Goal: Navigation & Orientation: Find specific page/section

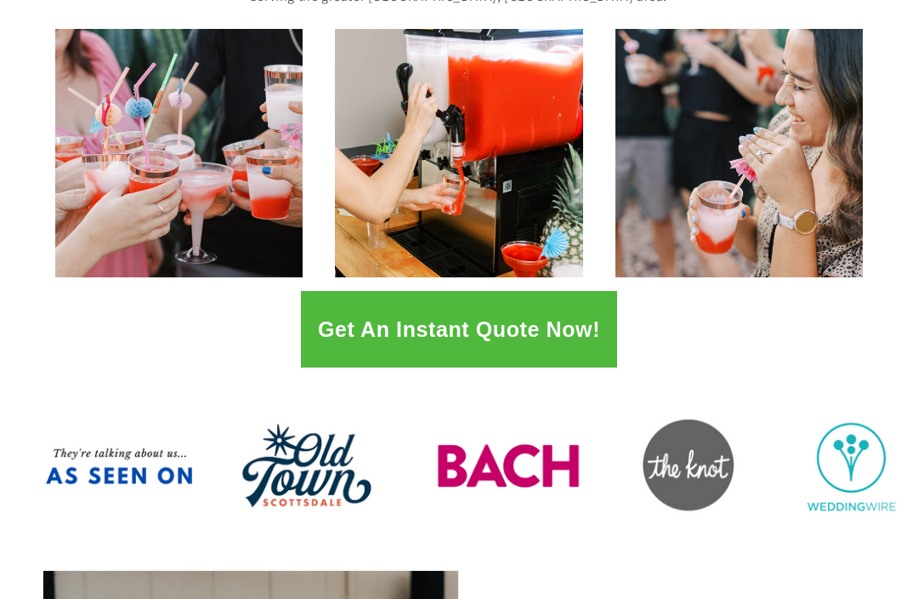
scroll to position [267, 0]
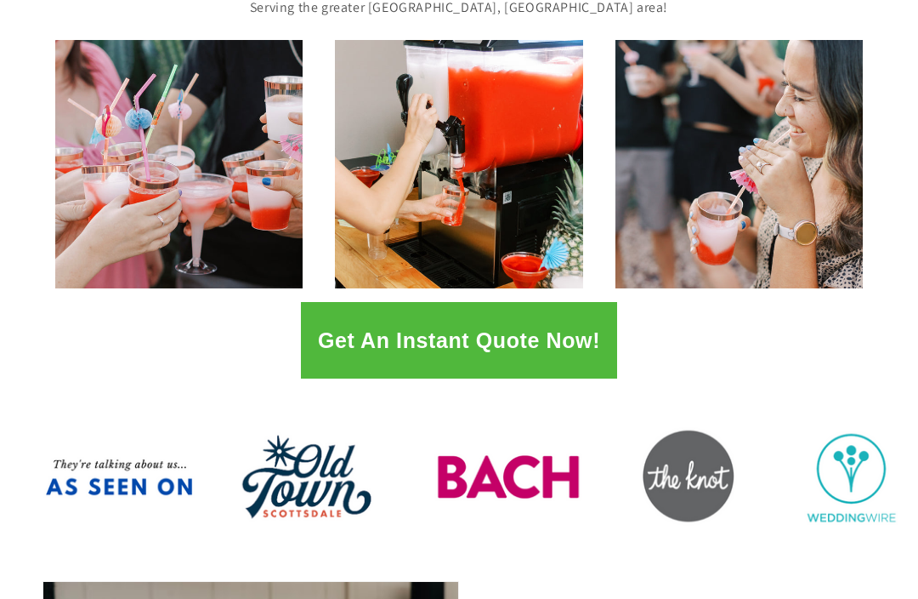
click at [566, 332] on button "Get An Instant Quote Now!" at bounding box center [459, 340] width 316 height 77
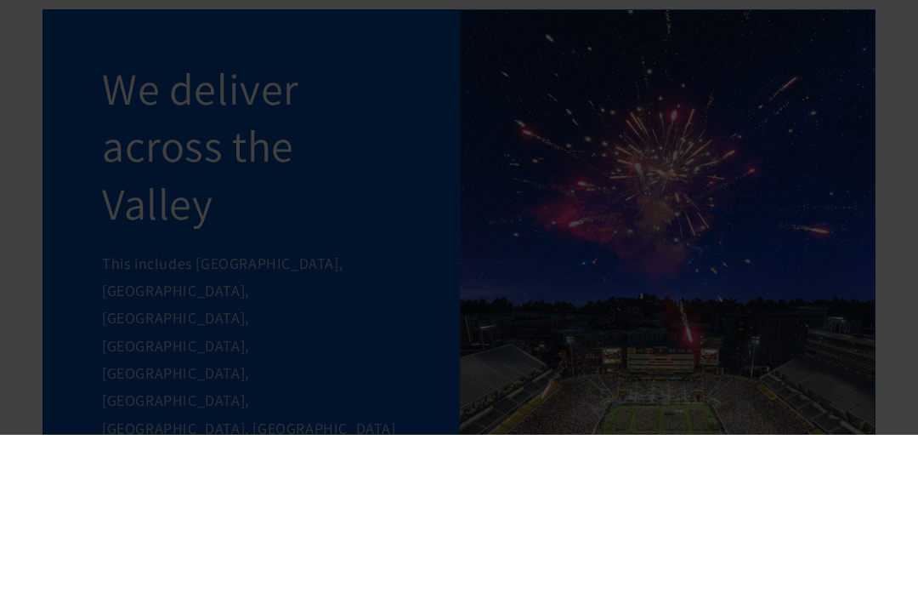
scroll to position [1442, 0]
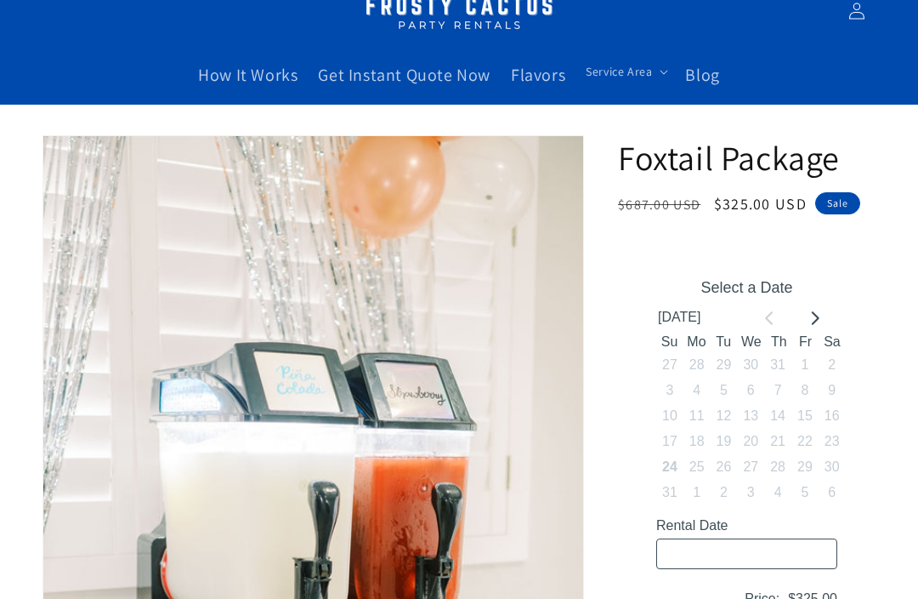
scroll to position [51, 0]
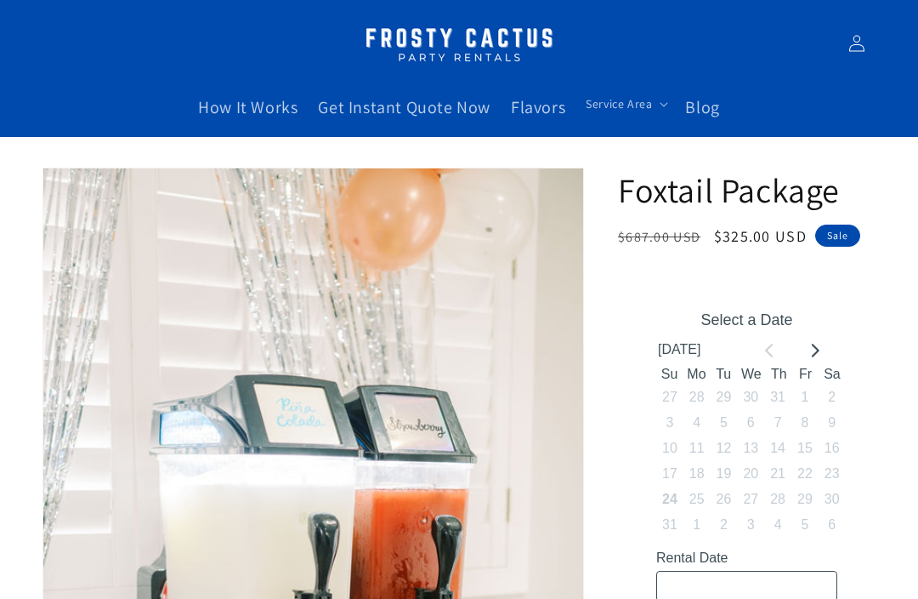
click at [544, 96] on span "Flavors" at bounding box center [538, 107] width 54 height 22
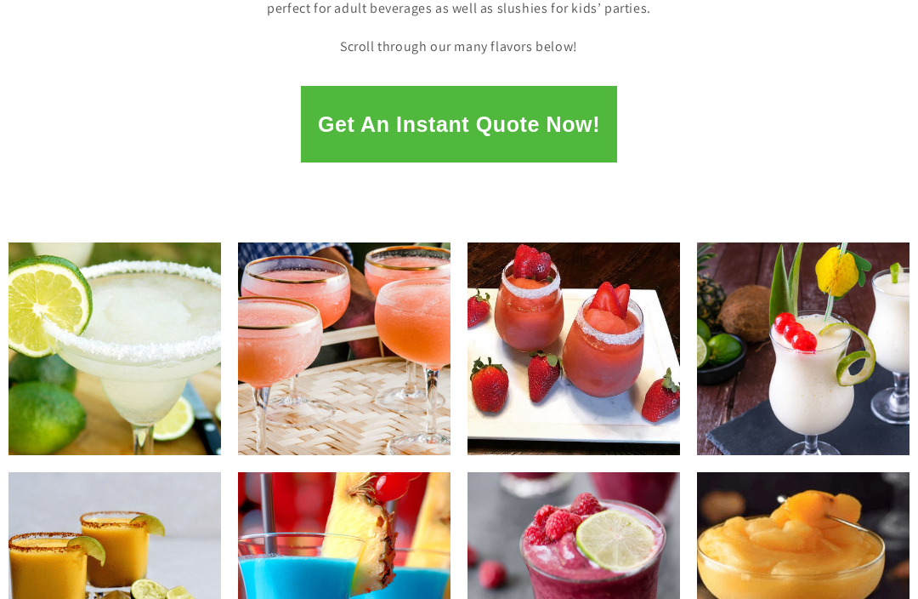
scroll to position [414, 0]
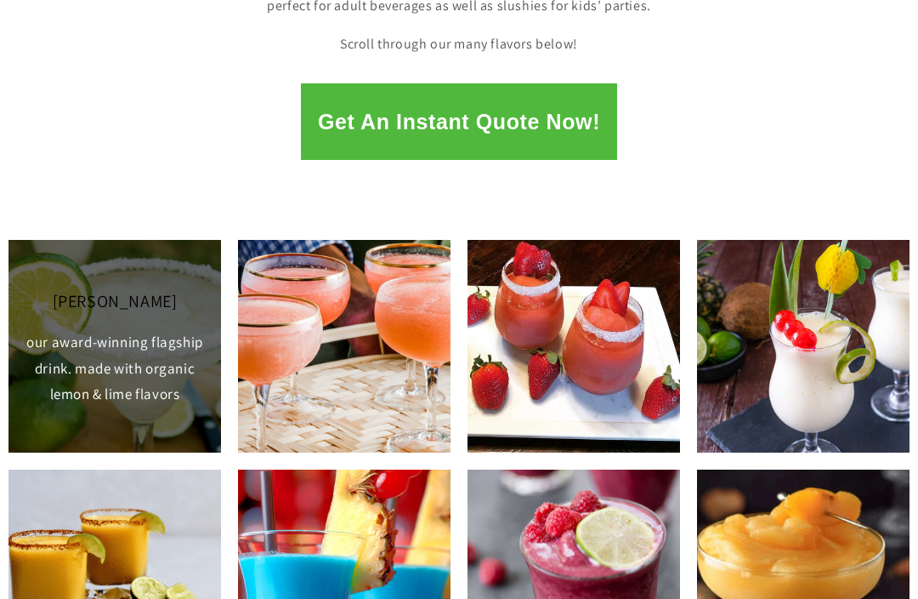
click at [167, 363] on img at bounding box center [115, 346] width 213 height 213
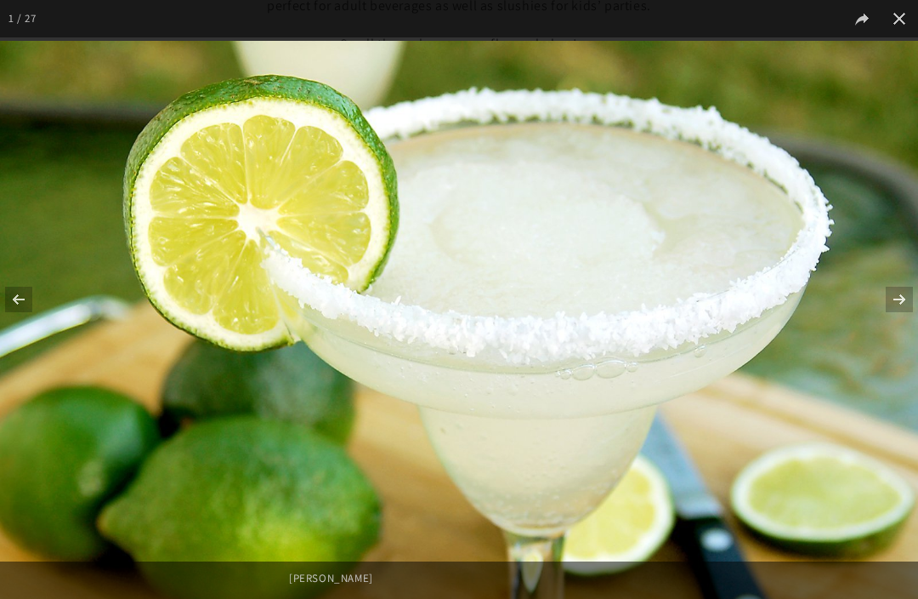
click at [905, 326] on button at bounding box center [889, 299] width 60 height 85
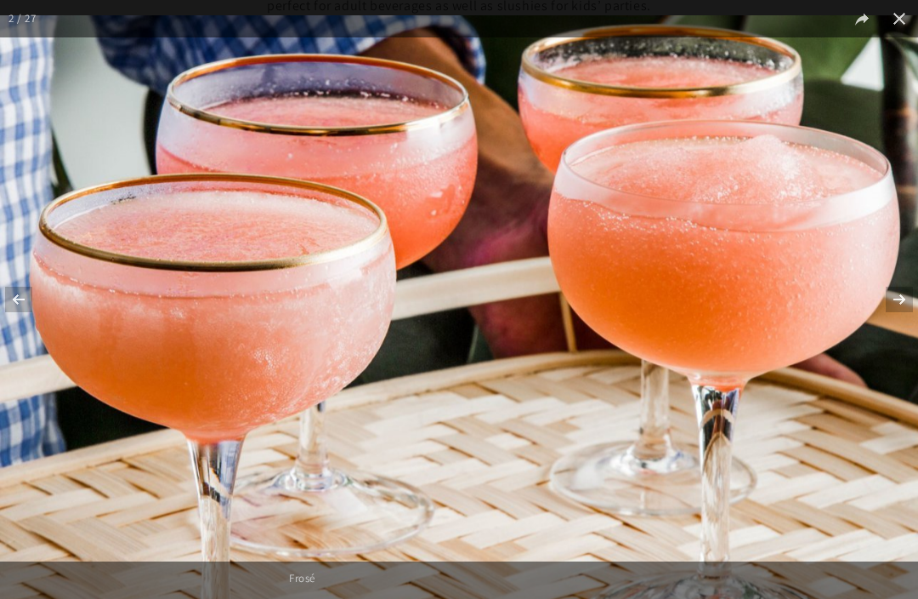
click at [904, 327] on button at bounding box center [889, 299] width 60 height 85
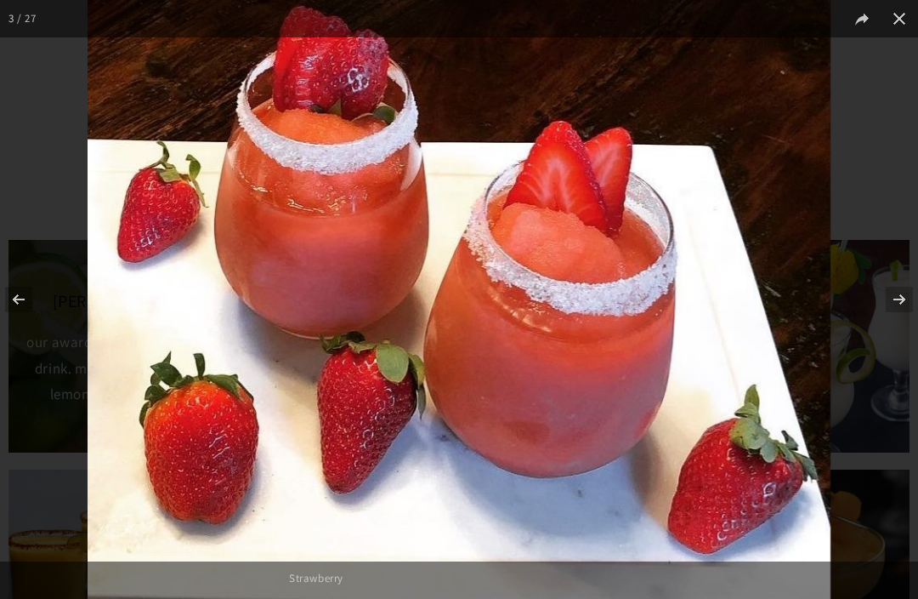
click at [907, 336] on button at bounding box center [889, 299] width 60 height 85
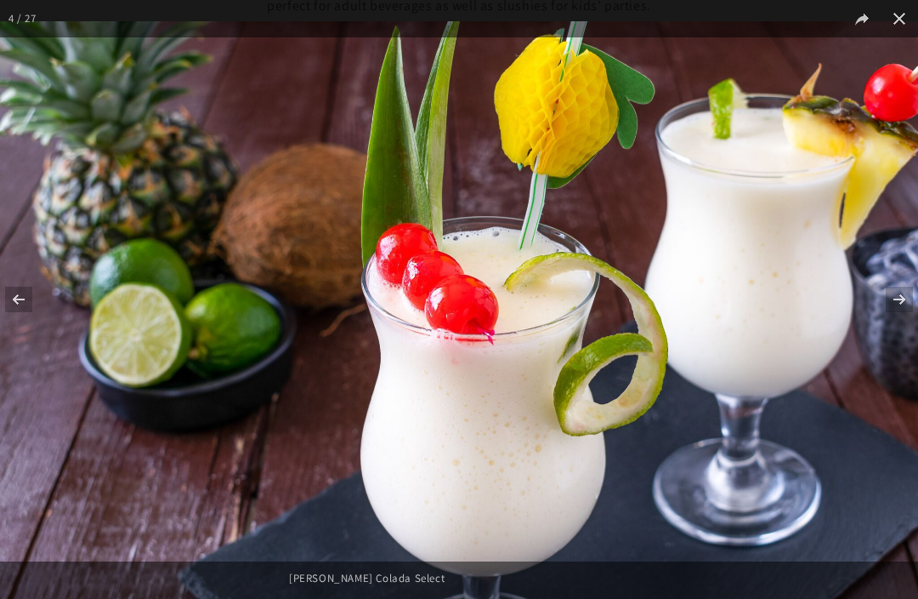
click at [906, 330] on button at bounding box center [889, 299] width 60 height 85
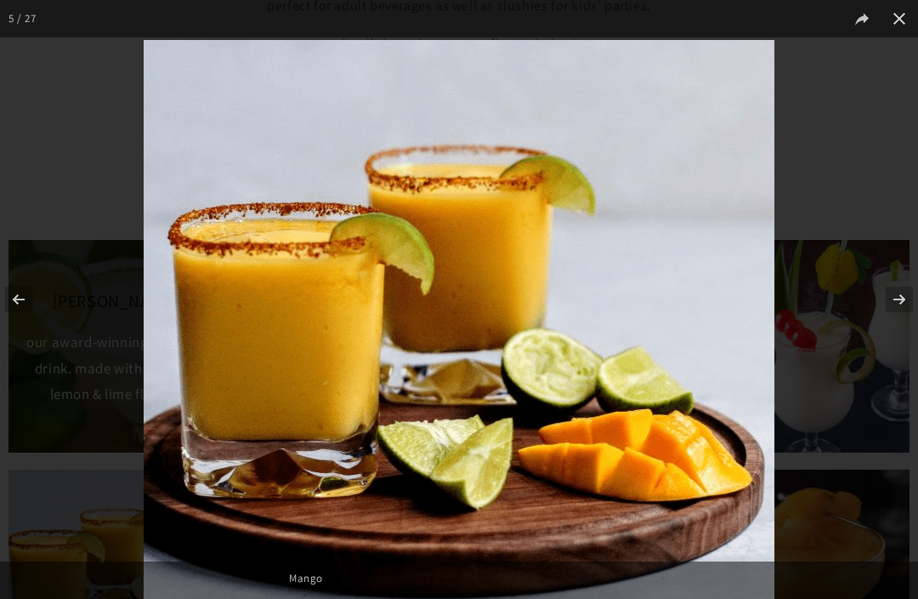
click at [907, 337] on button at bounding box center [889, 299] width 60 height 85
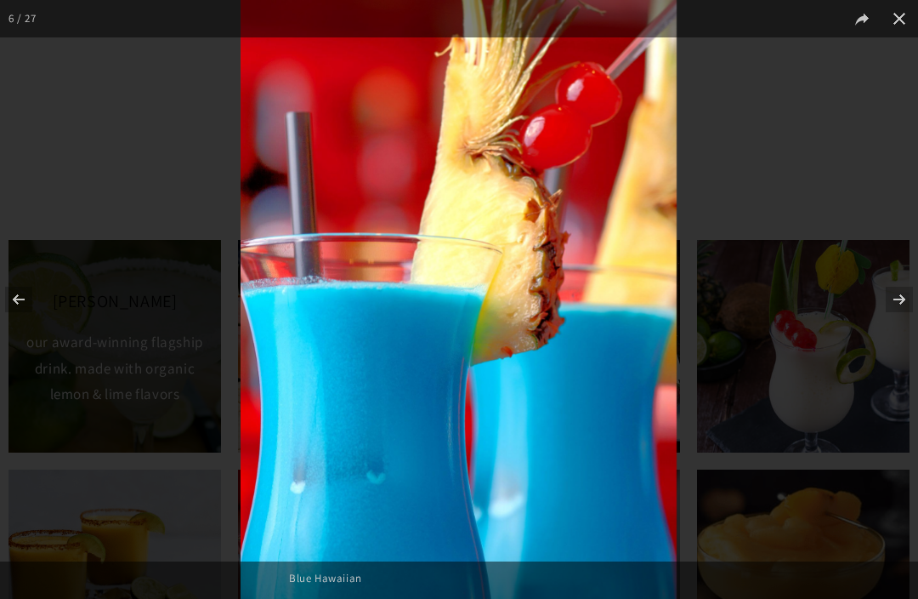
click at [905, 342] on button at bounding box center [889, 299] width 60 height 85
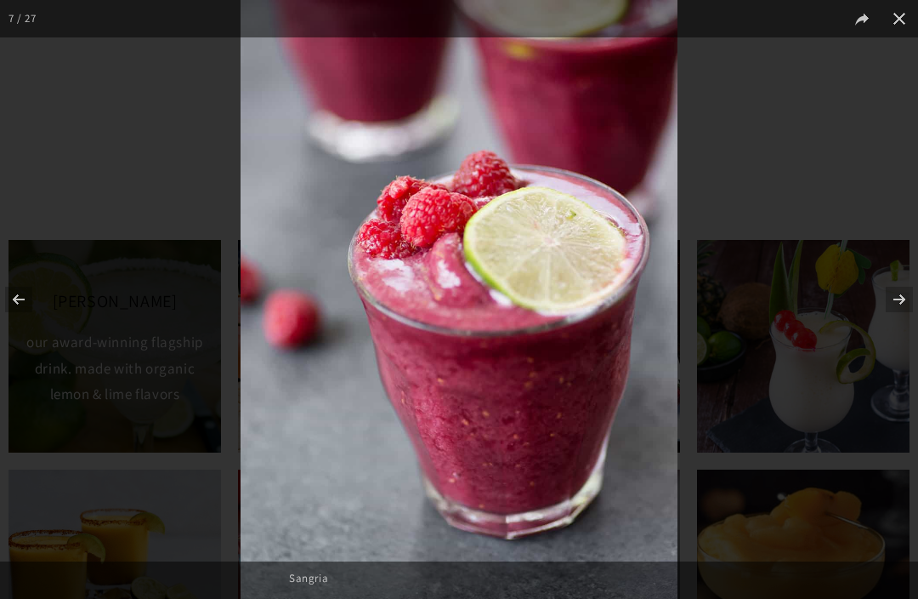
click at [906, 332] on button at bounding box center [889, 299] width 60 height 85
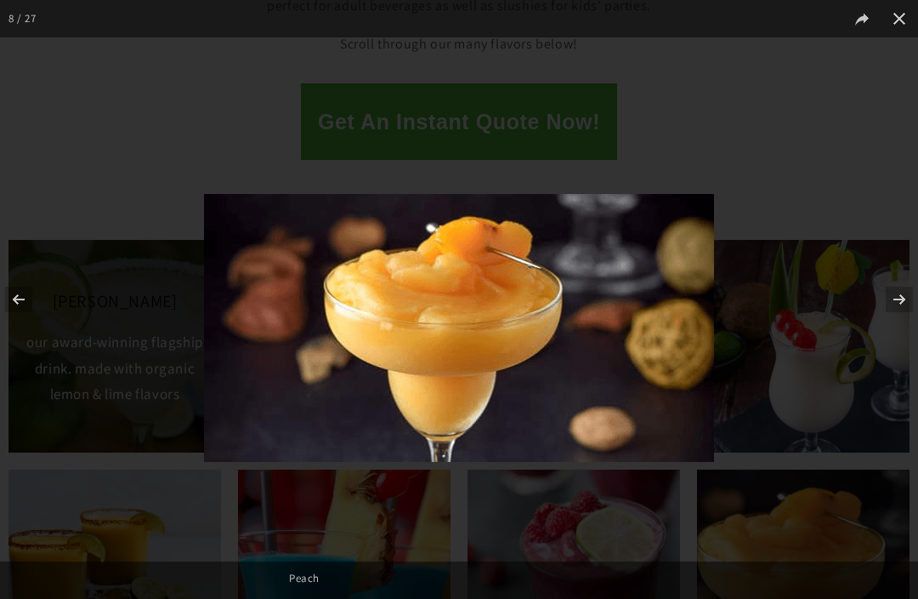
click at [893, 324] on button at bounding box center [889, 299] width 60 height 85
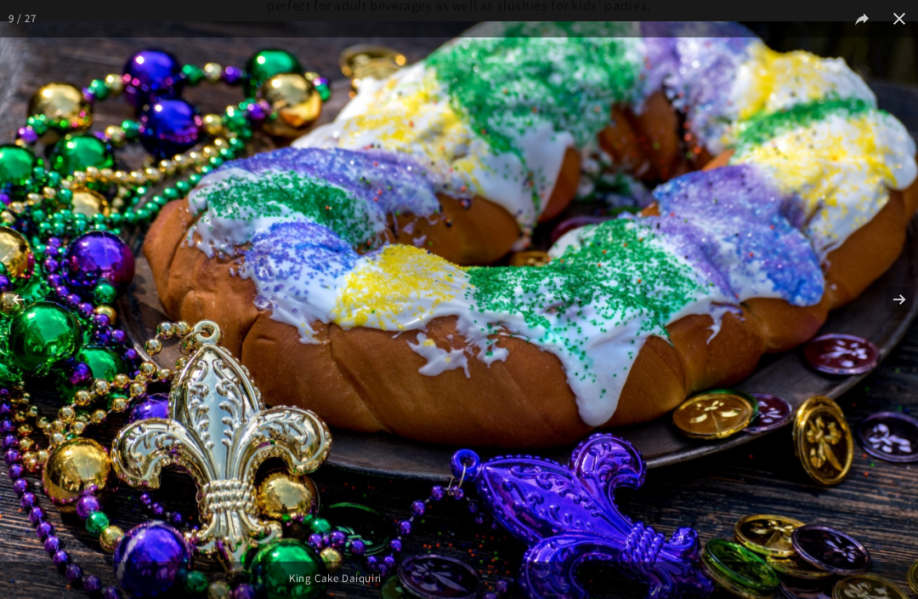
click at [913, 335] on button at bounding box center [889, 299] width 60 height 85
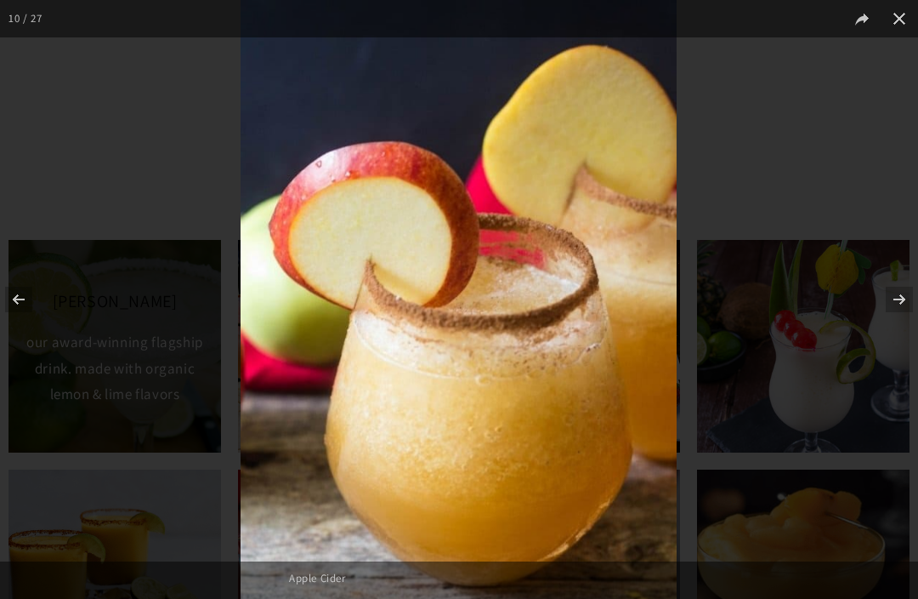
click at [18, 328] on button at bounding box center [30, 299] width 60 height 85
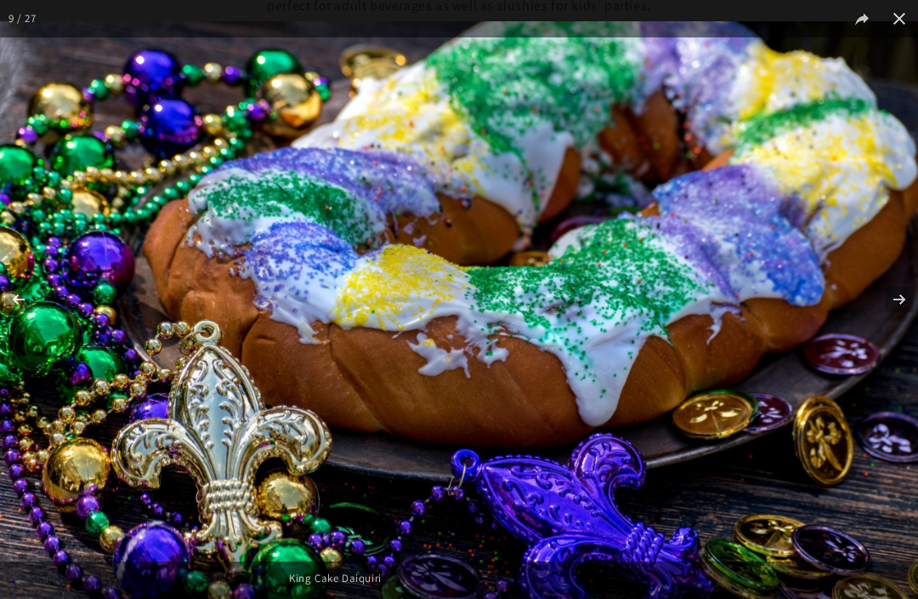
click at [905, 331] on button at bounding box center [889, 299] width 60 height 85
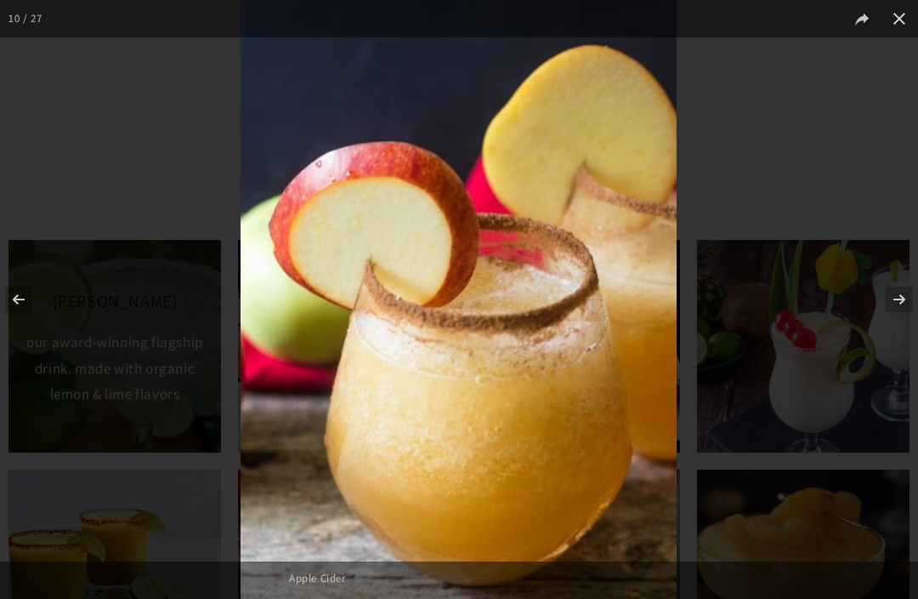
click at [911, 335] on button at bounding box center [889, 299] width 60 height 85
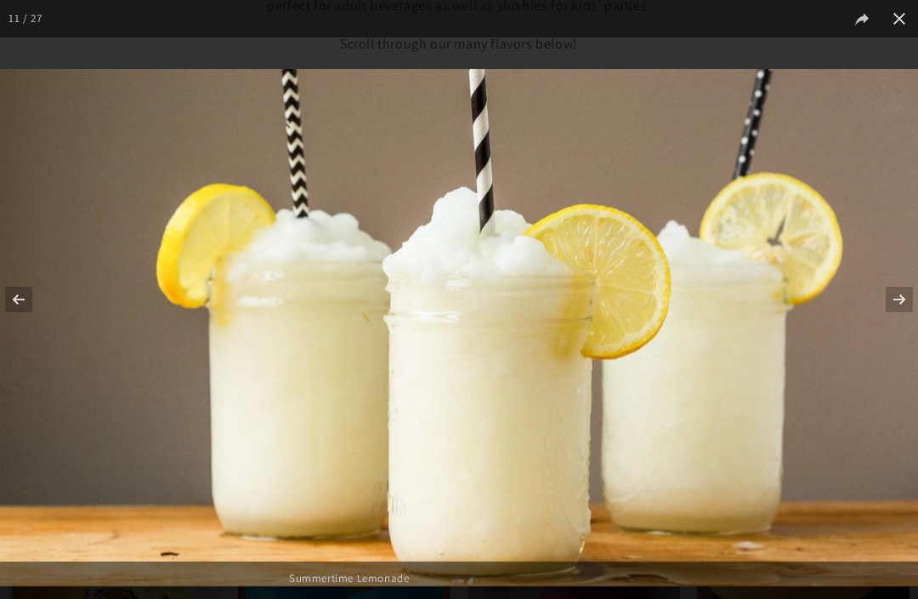
click at [917, 338] on button at bounding box center [889, 299] width 60 height 85
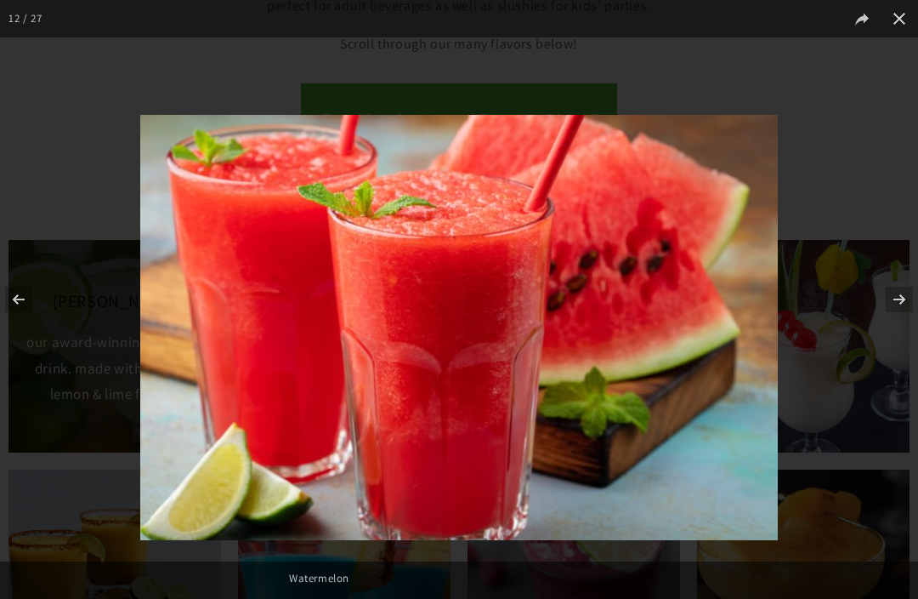
click at [916, 335] on button at bounding box center [889, 299] width 60 height 85
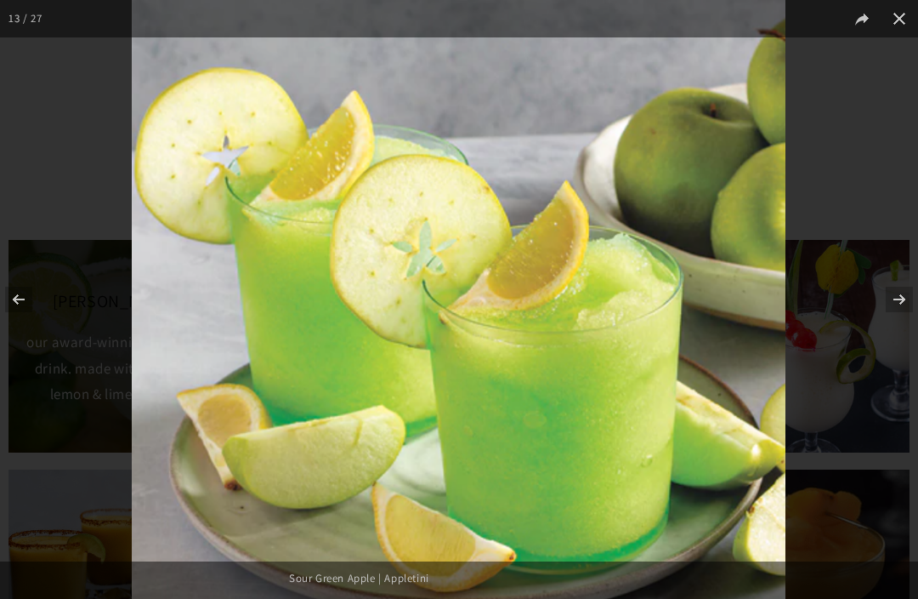
click at [910, 332] on button at bounding box center [889, 299] width 60 height 85
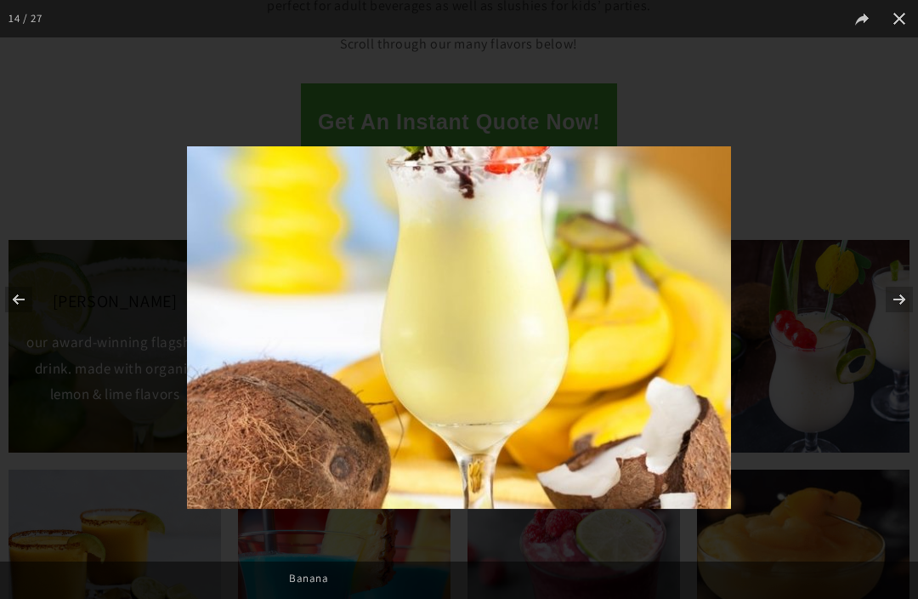
click at [912, 328] on button at bounding box center [889, 299] width 60 height 85
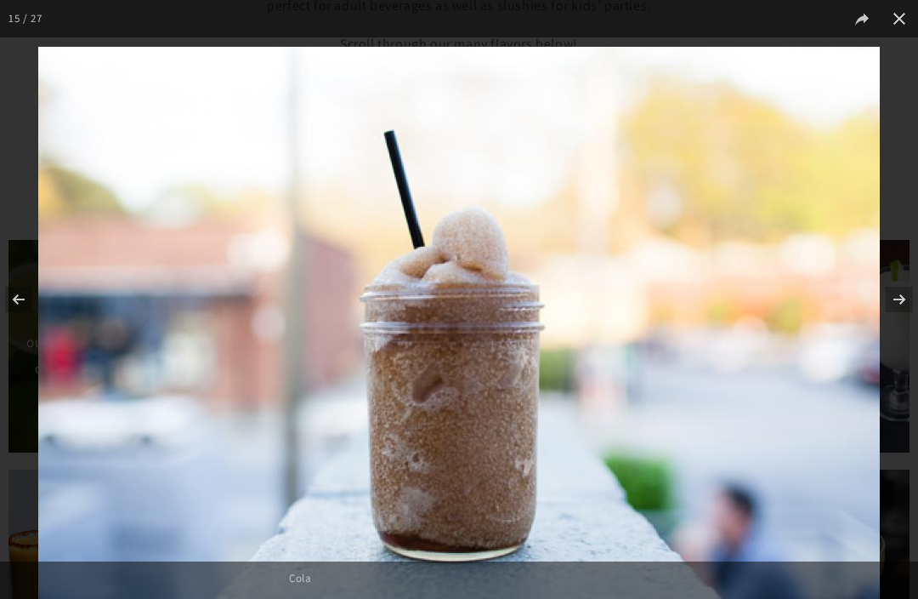
click at [915, 332] on button at bounding box center [889, 299] width 60 height 85
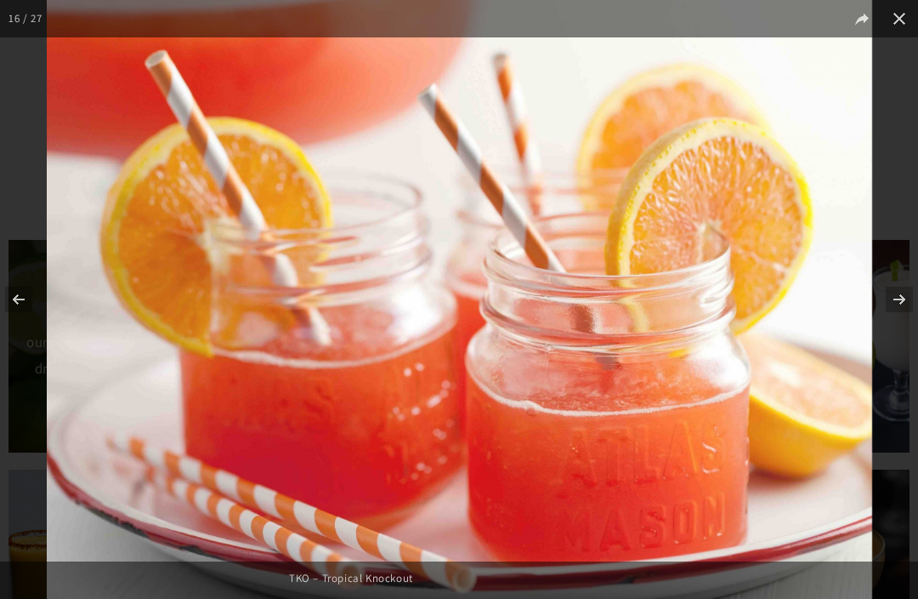
click at [911, 333] on button at bounding box center [889, 299] width 60 height 85
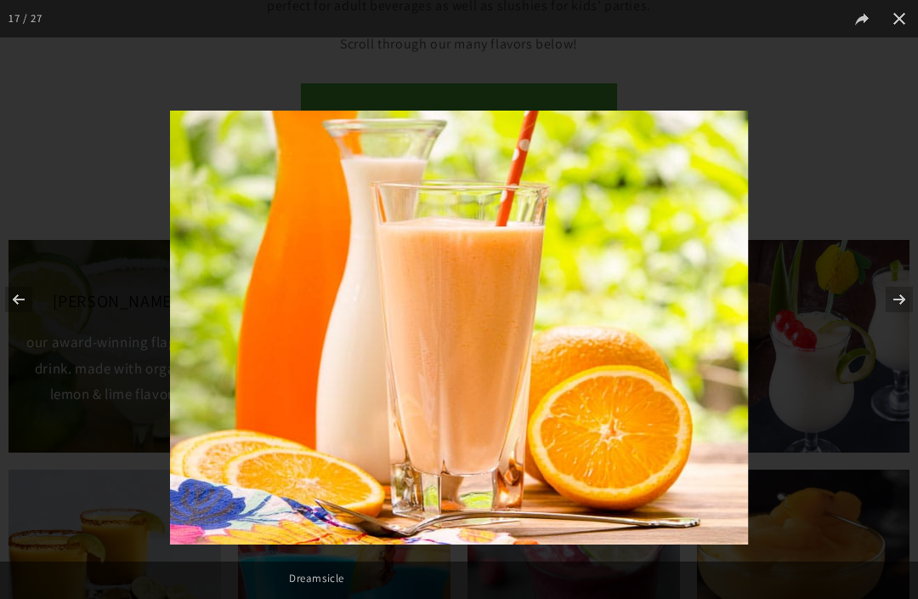
click at [911, 334] on button at bounding box center [889, 299] width 60 height 85
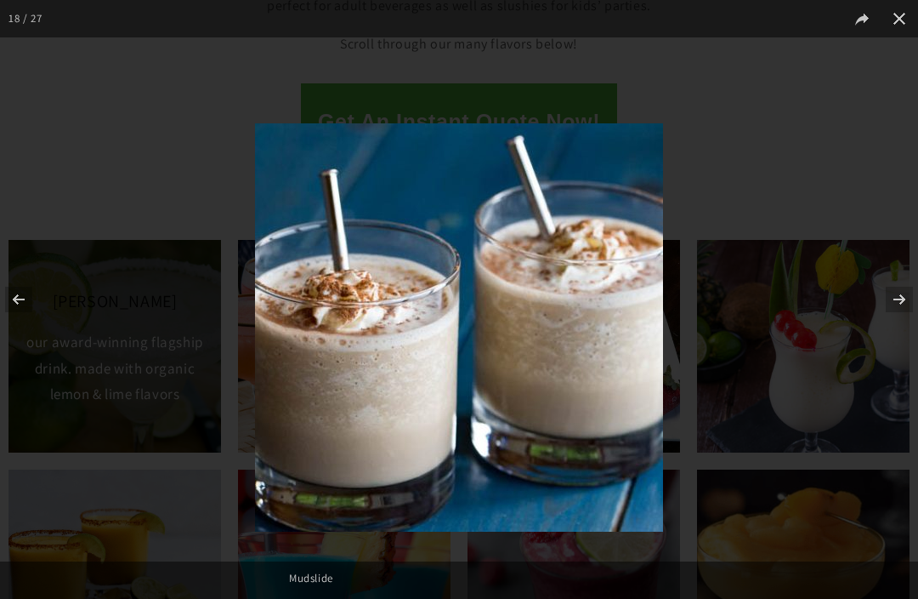
click at [912, 336] on button at bounding box center [889, 299] width 60 height 85
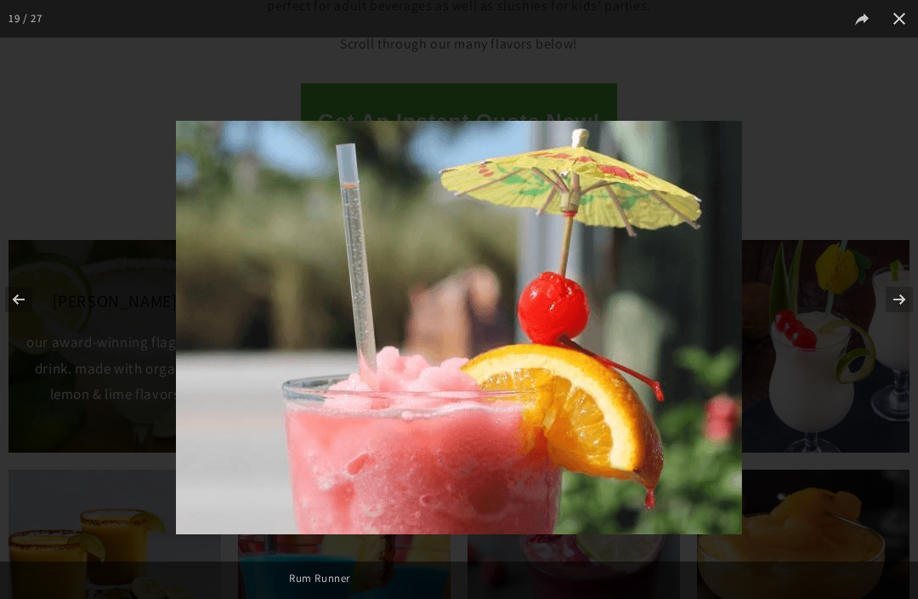
click at [917, 340] on button at bounding box center [889, 299] width 60 height 85
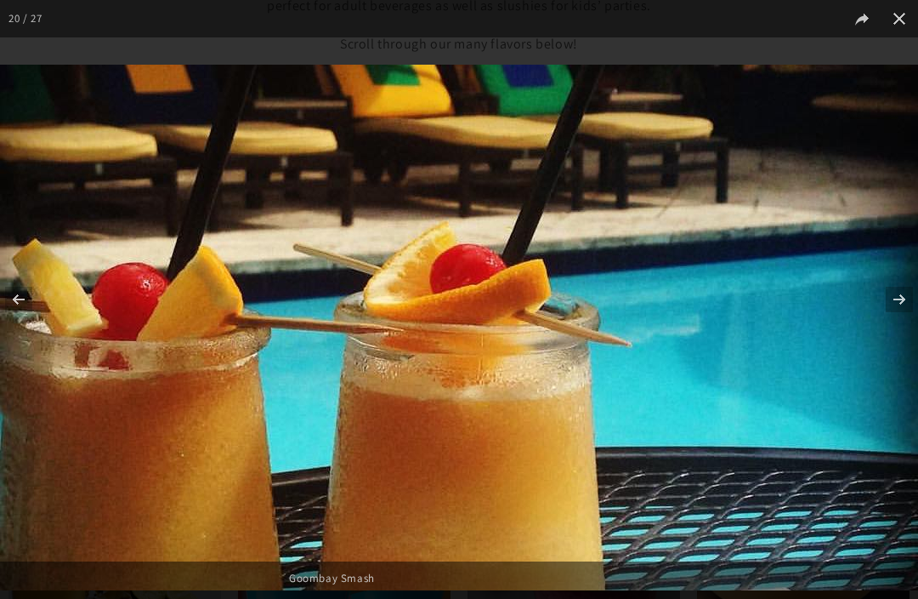
click at [917, 342] on button at bounding box center [889, 299] width 60 height 85
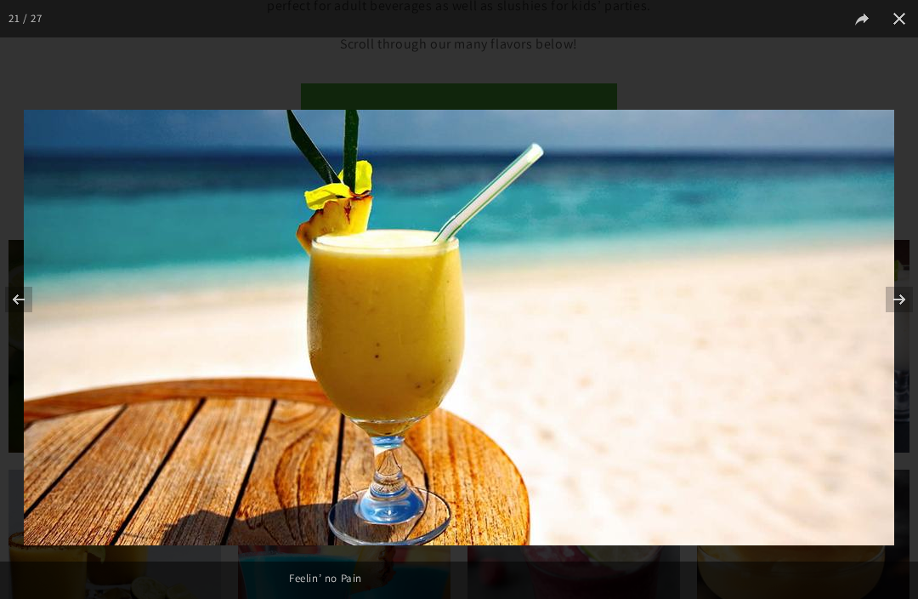
click at [917, 338] on button at bounding box center [889, 299] width 60 height 85
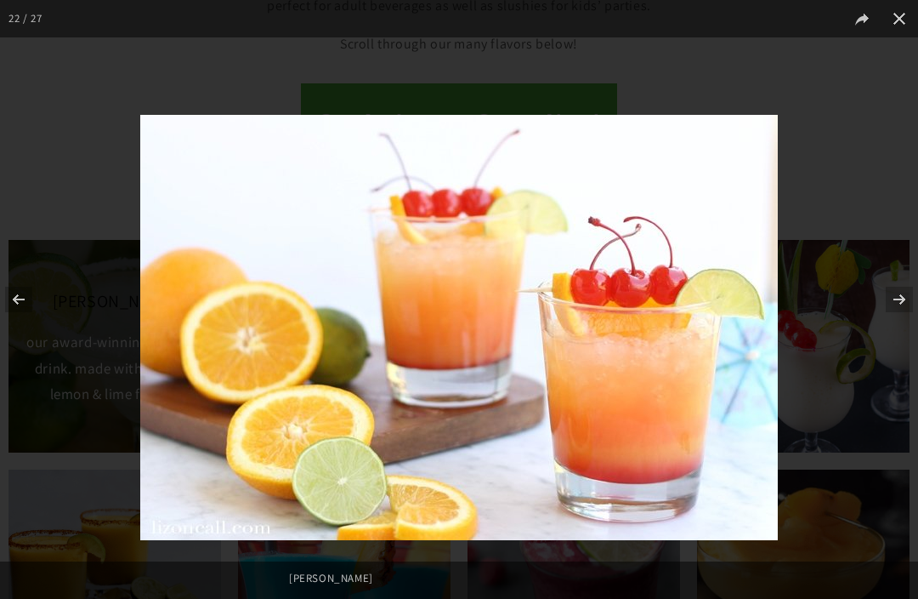
click at [917, 340] on button at bounding box center [889, 299] width 60 height 85
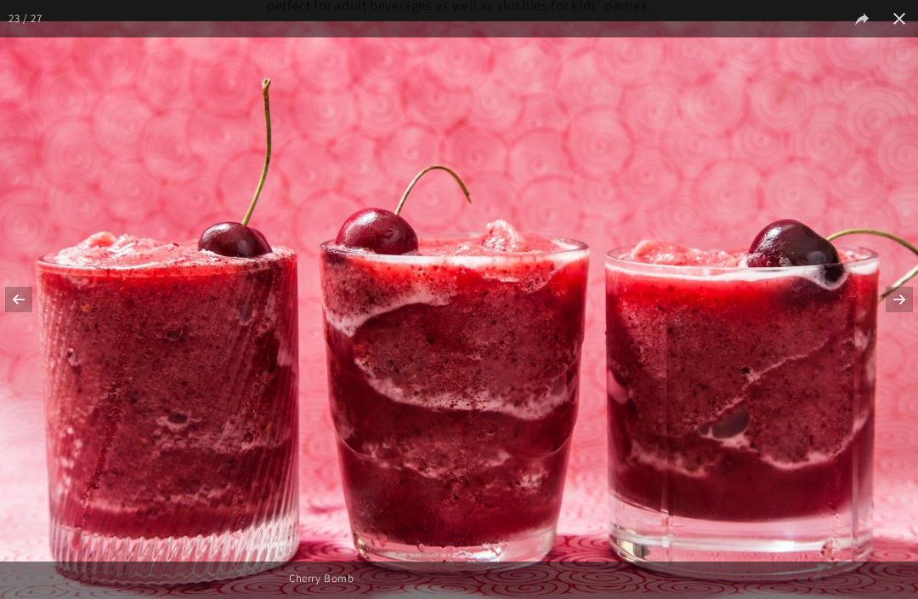
click at [917, 338] on button at bounding box center [889, 299] width 60 height 85
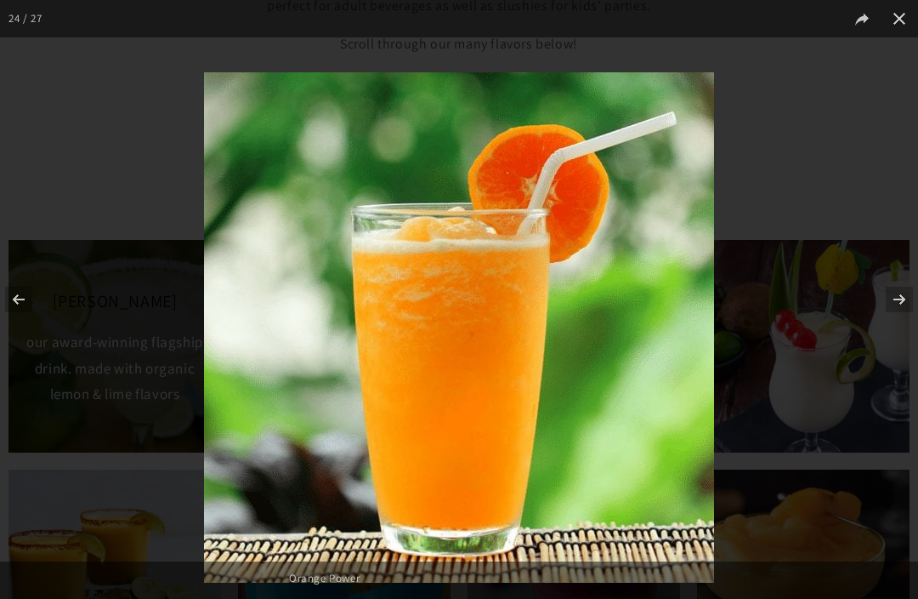
click at [917, 336] on button at bounding box center [889, 299] width 60 height 85
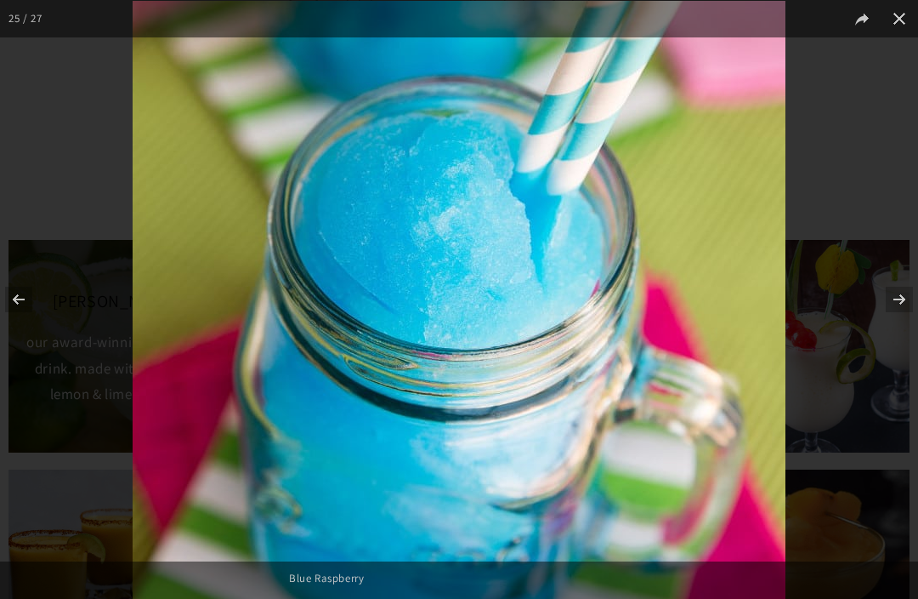
click at [917, 336] on button at bounding box center [889, 299] width 60 height 85
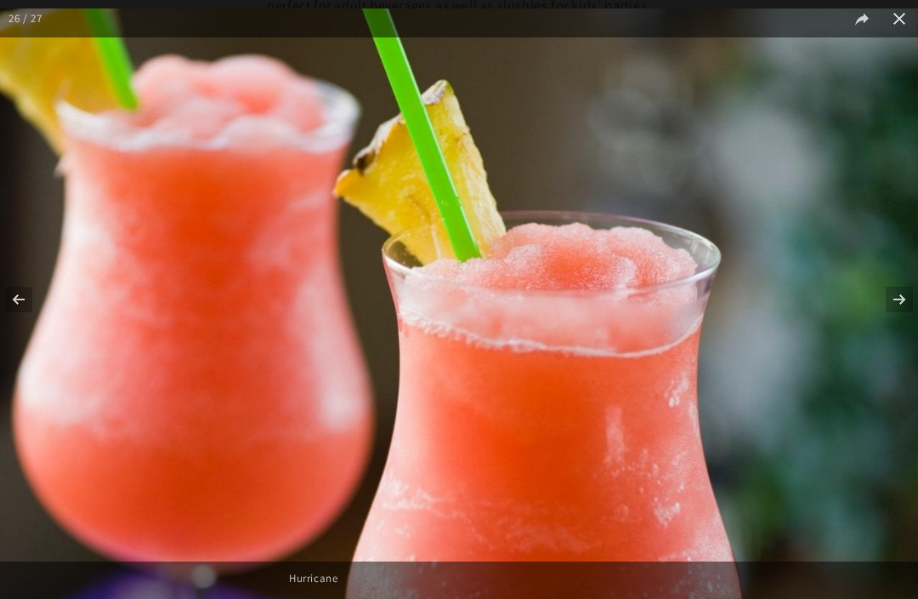
click at [917, 338] on button at bounding box center [889, 299] width 60 height 85
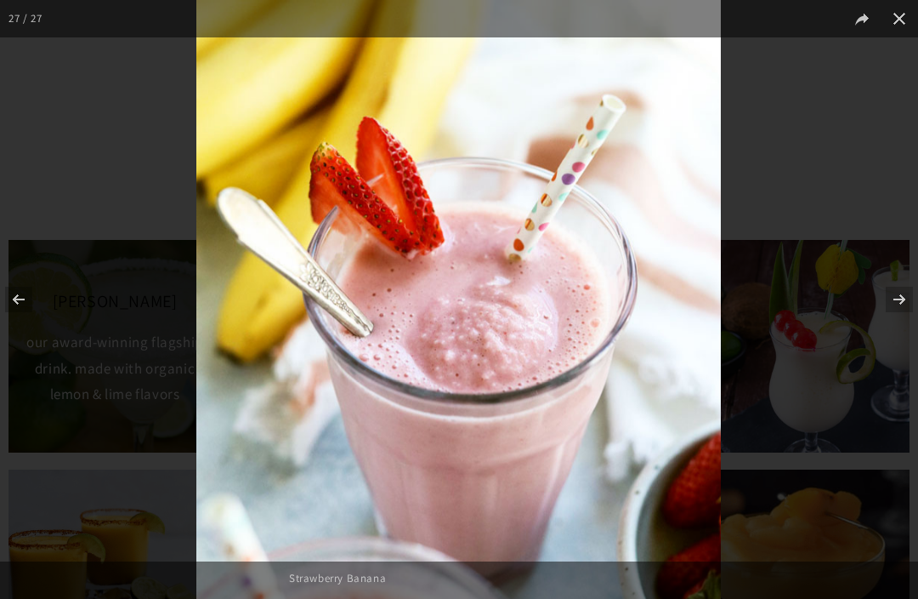
click at [917, 339] on button at bounding box center [889, 299] width 60 height 85
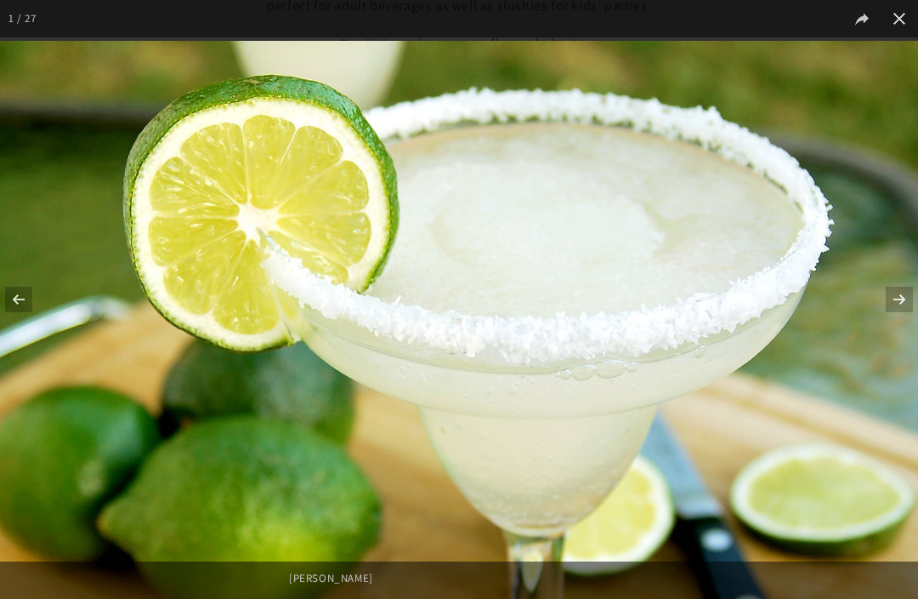
click at [916, 337] on button at bounding box center [889, 299] width 60 height 85
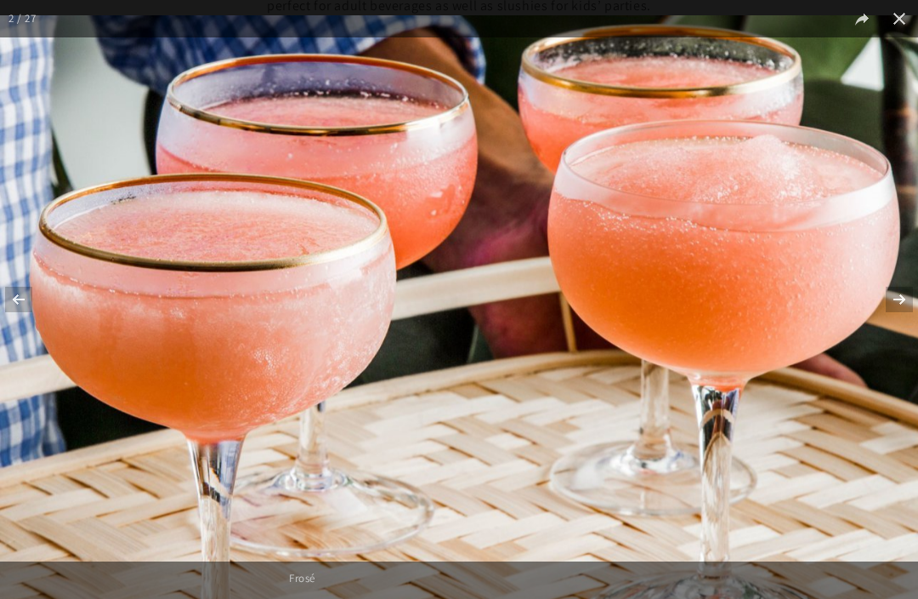
click at [893, 22] on button at bounding box center [899, 18] width 37 height 37
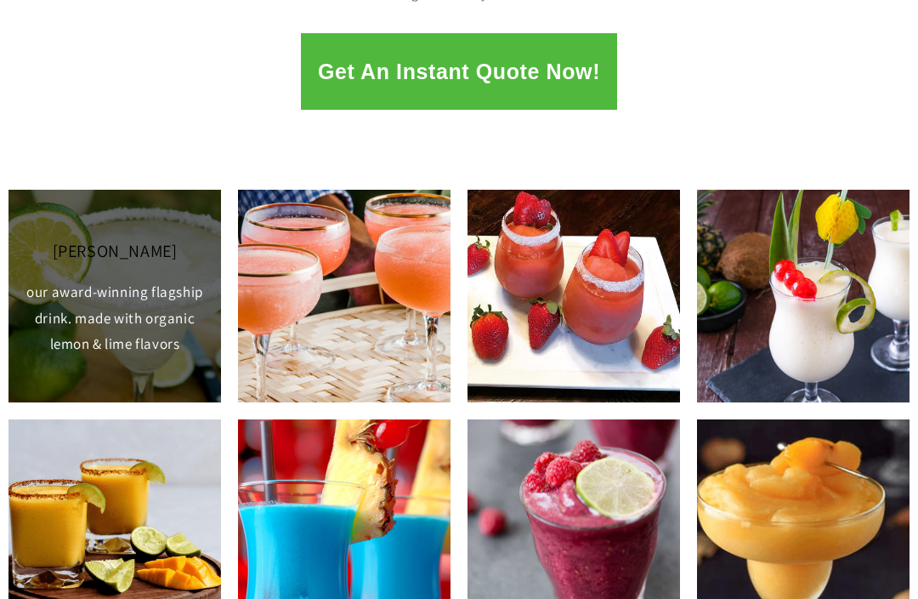
scroll to position [470, 0]
